Goal: Task Accomplishment & Management: Use online tool/utility

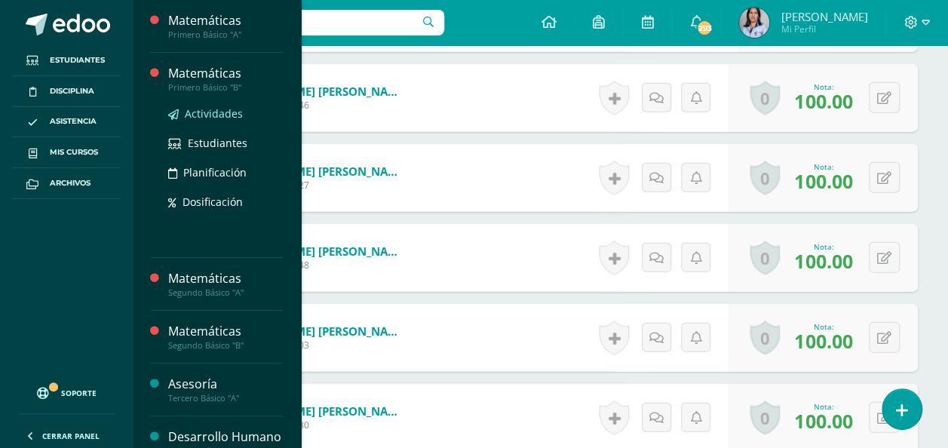
click at [212, 112] on span "Actividades" at bounding box center [214, 113] width 58 height 14
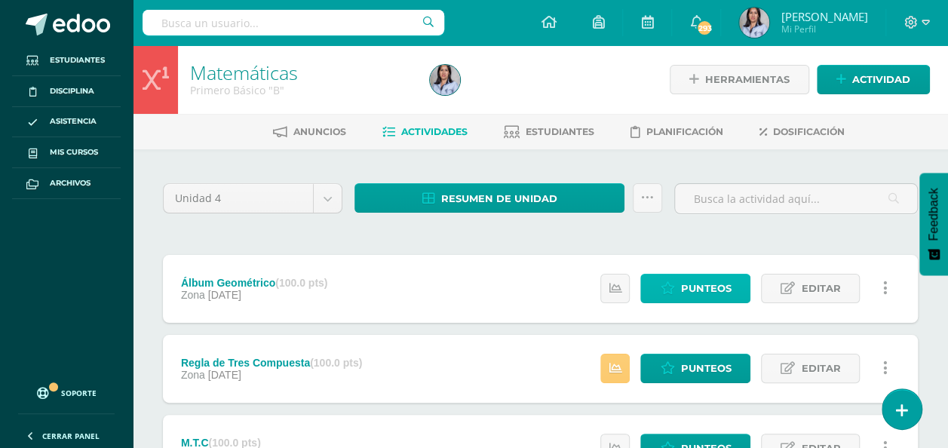
click at [709, 291] on span "Punteos" at bounding box center [705, 288] width 51 height 28
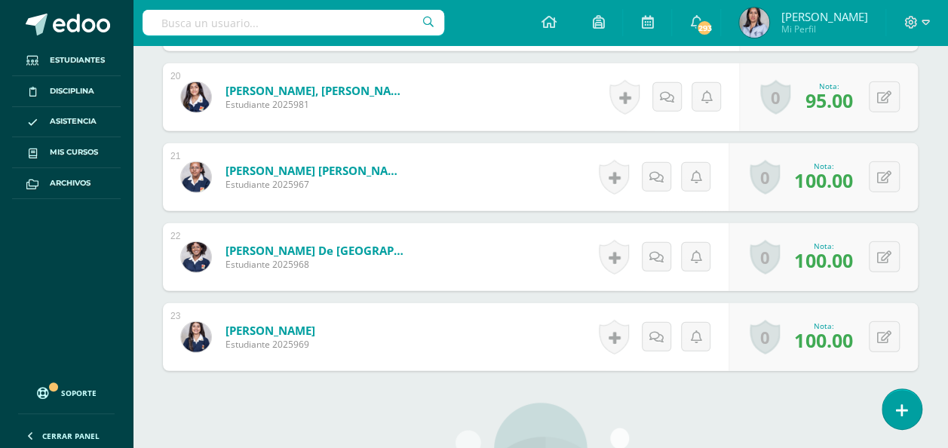
scroll to position [1984, 0]
